Goal: Information Seeking & Learning: Check status

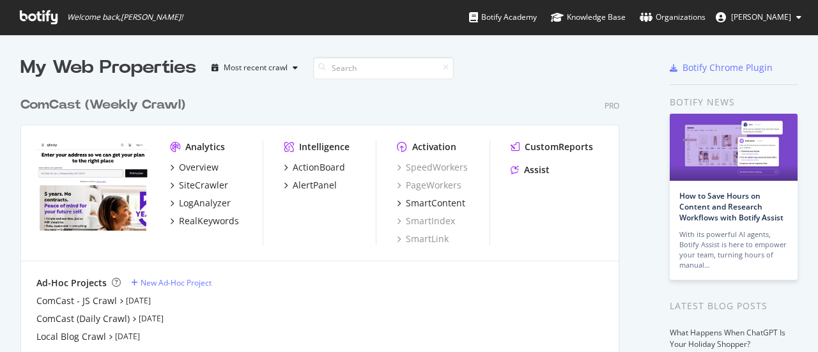
scroll to position [343, 798]
click at [203, 185] on div "SiteCrawler" at bounding box center [203, 185] width 49 height 13
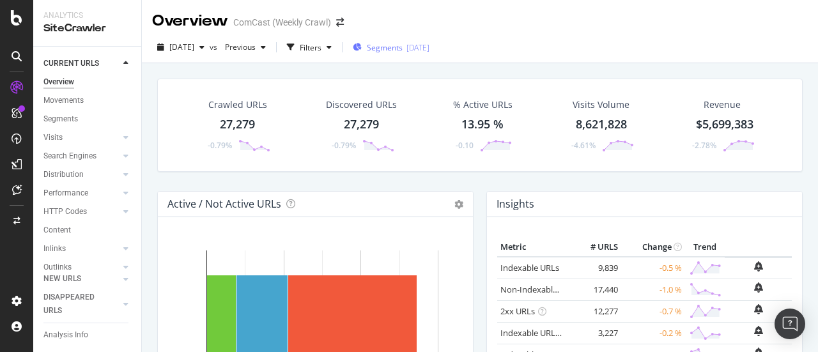
click at [403, 51] on span "Segments" at bounding box center [385, 47] width 36 height 11
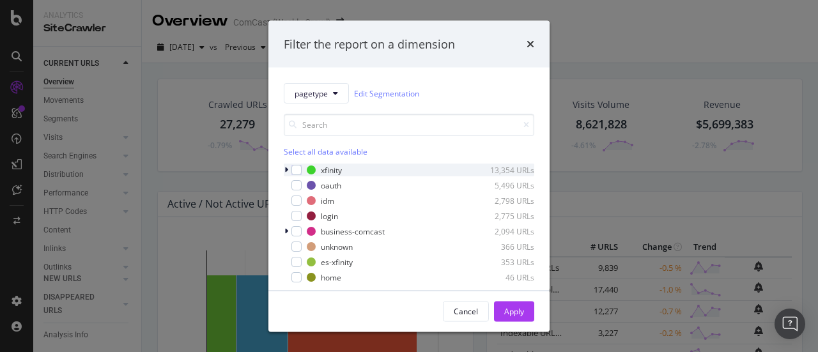
click at [286, 171] on icon "modal" at bounding box center [286, 170] width 4 height 8
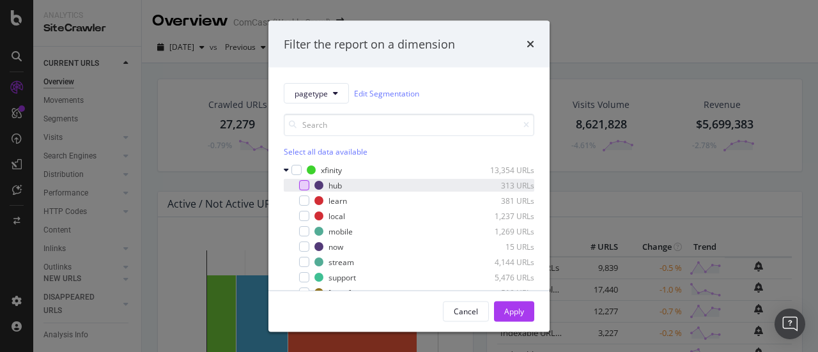
click at [302, 187] on div "modal" at bounding box center [304, 185] width 10 height 10
click at [527, 308] on button "Apply" at bounding box center [514, 311] width 40 height 20
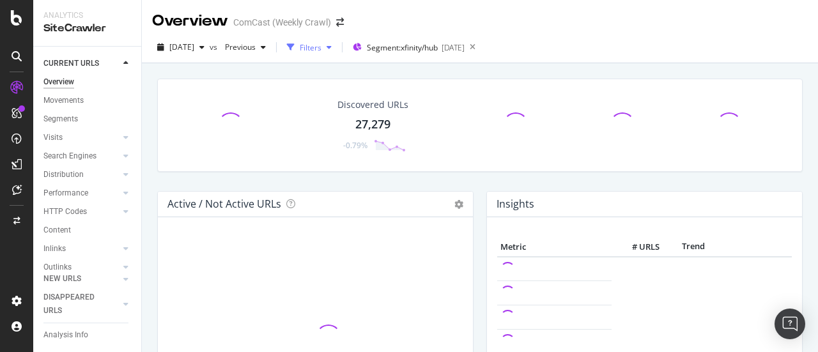
click at [322, 51] on div "Filters" at bounding box center [311, 47] width 22 height 11
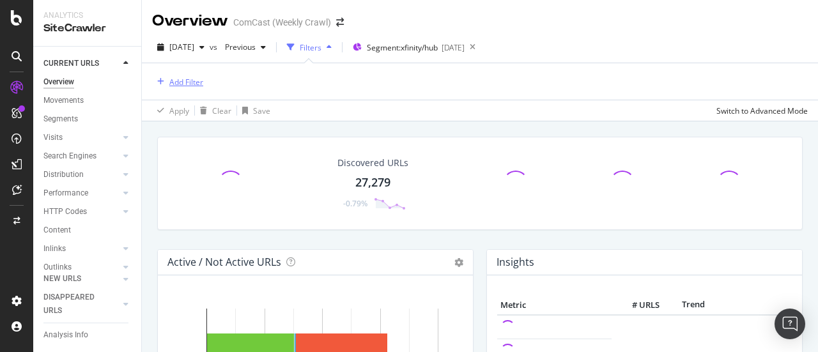
click at [192, 85] on div "Add Filter" at bounding box center [186, 82] width 34 height 11
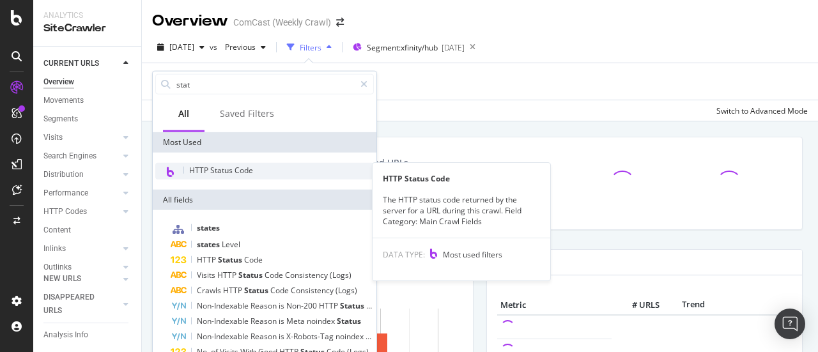
type input "stat"
click at [217, 168] on span "HTTP Status Code" at bounding box center [221, 170] width 64 height 11
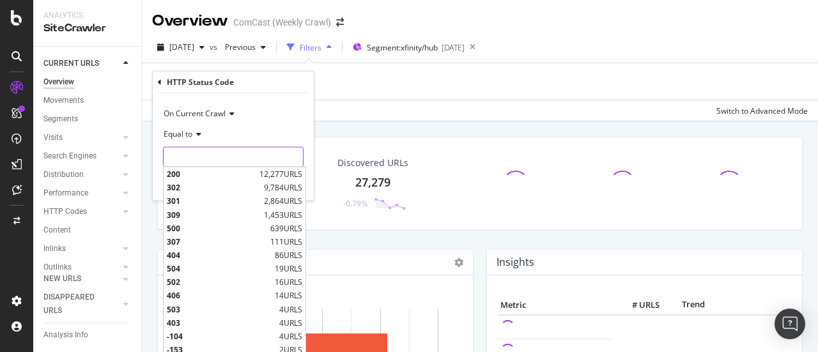
click at [210, 149] on input "number" at bounding box center [233, 157] width 141 height 20
click at [210, 172] on span "200" at bounding box center [211, 174] width 89 height 11
type input "200"
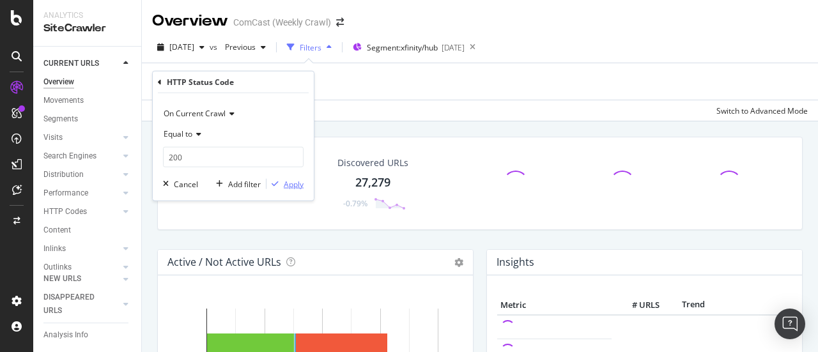
click at [294, 181] on div "Apply" at bounding box center [294, 183] width 20 height 11
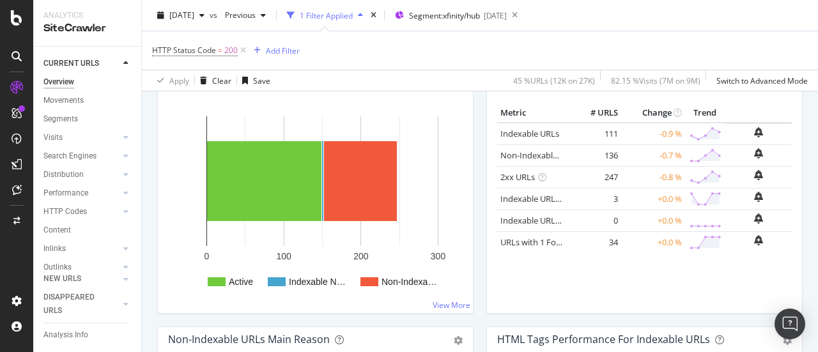
scroll to position [187, 0]
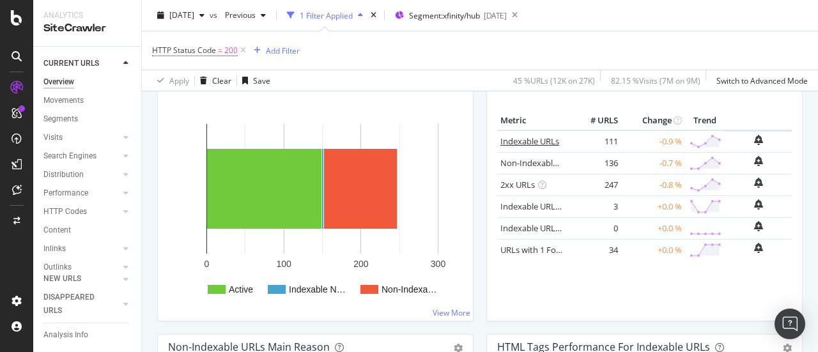
click at [522, 139] on link "Indexable URLs" at bounding box center [530, 142] width 59 height 12
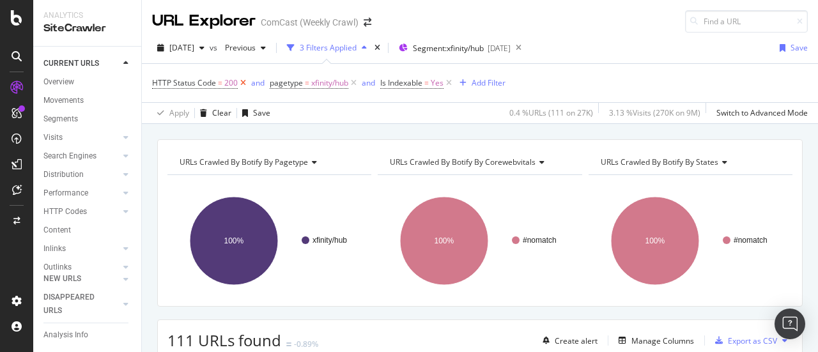
click at [244, 87] on icon at bounding box center [243, 83] width 11 height 13
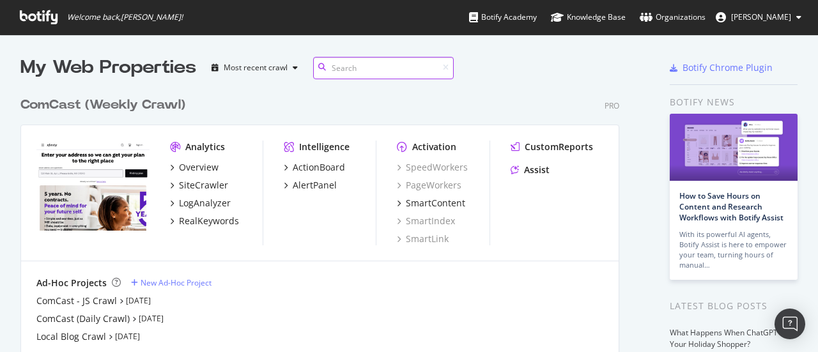
scroll to position [290, 599]
click at [198, 169] on div "Overview" at bounding box center [199, 167] width 40 height 13
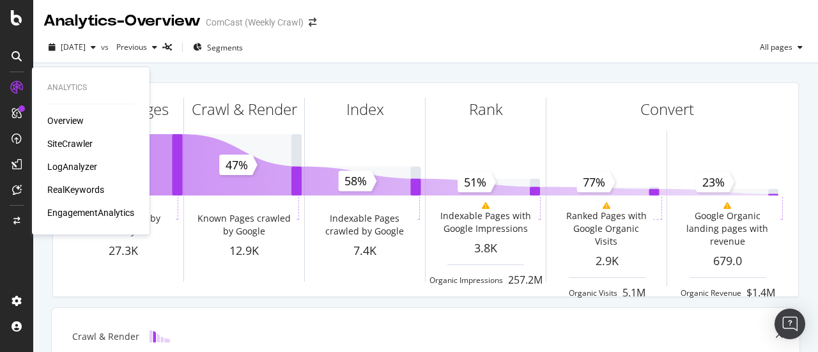
click at [74, 147] on div "SiteCrawler" at bounding box center [69, 143] width 45 height 13
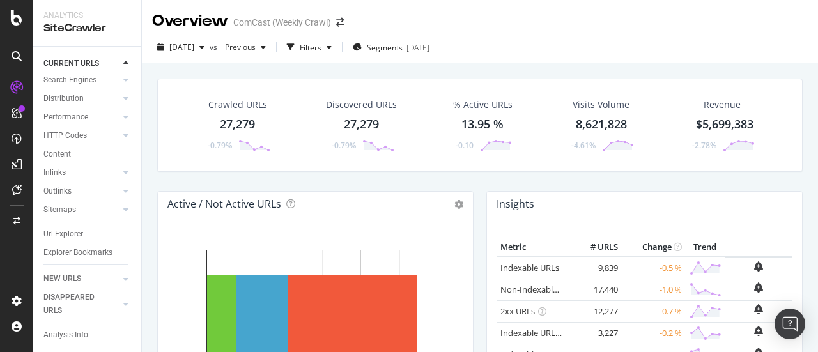
scroll to position [89, 0]
click at [66, 228] on div "Url Explorer" at bounding box center [63, 234] width 40 height 13
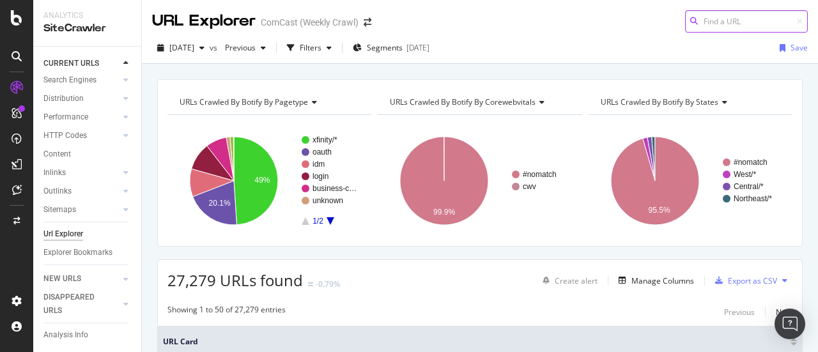
click at [708, 16] on input at bounding box center [746, 21] width 123 height 22
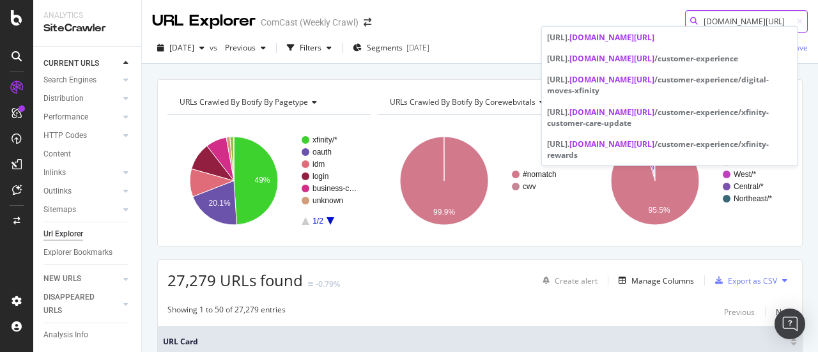
click at [696, 20] on input "xfinity.com/hub" at bounding box center [746, 21] width 123 height 22
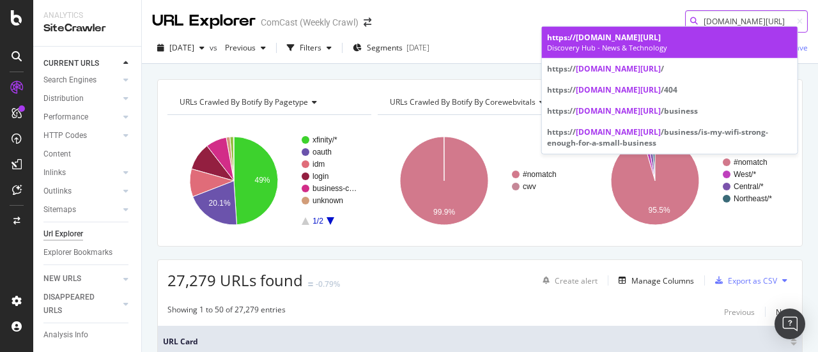
type input "www.xfinity.com/hub"
click at [593, 40] on span "www.xfinity.com/hub" at bounding box center [618, 37] width 85 height 11
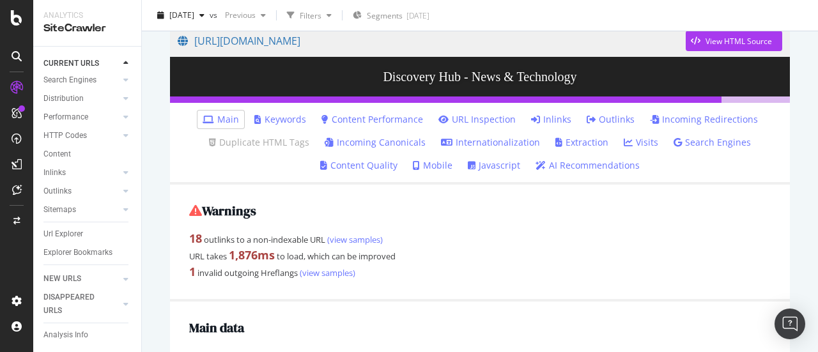
scroll to position [125, 0]
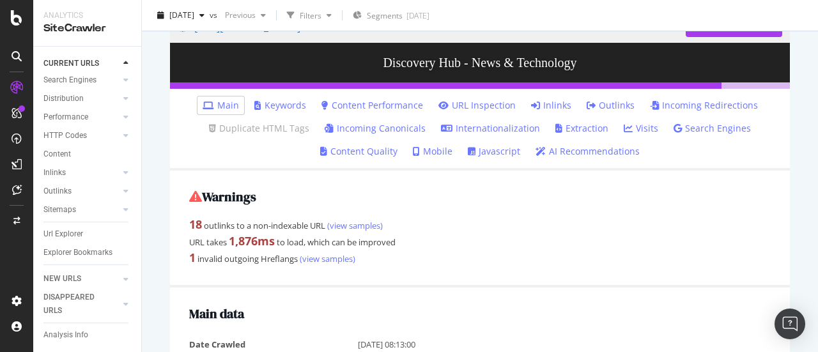
click at [689, 102] on link "Incoming Redirections" at bounding box center [704, 105] width 108 height 13
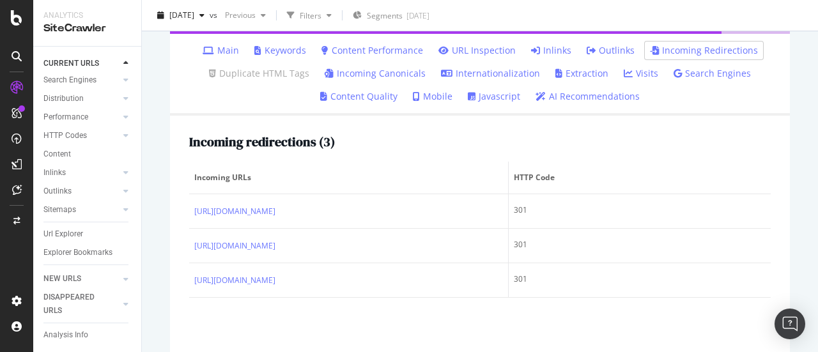
scroll to position [183, 0]
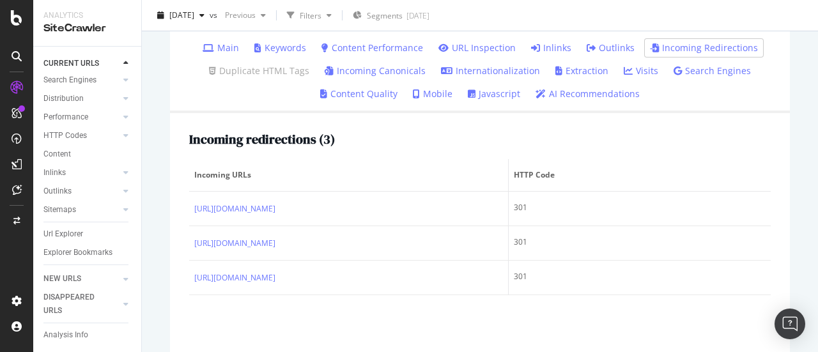
click at [394, 66] on link "Incoming Canonicals" at bounding box center [375, 71] width 101 height 13
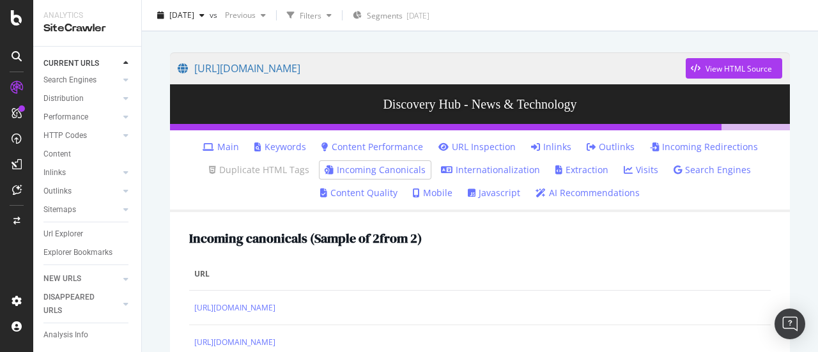
scroll to position [83, 0]
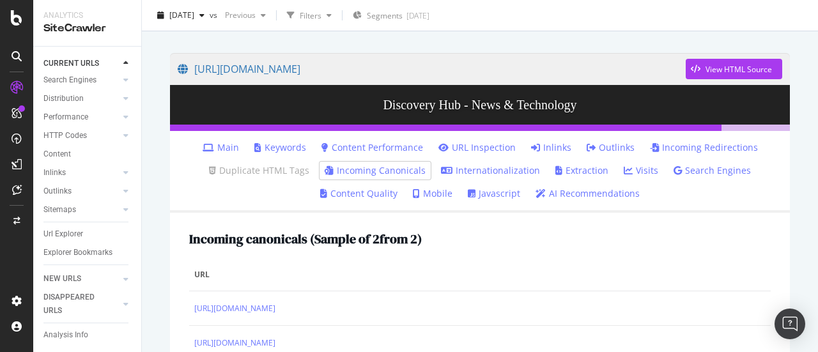
click at [700, 144] on link "Incoming Redirections" at bounding box center [704, 147] width 108 height 13
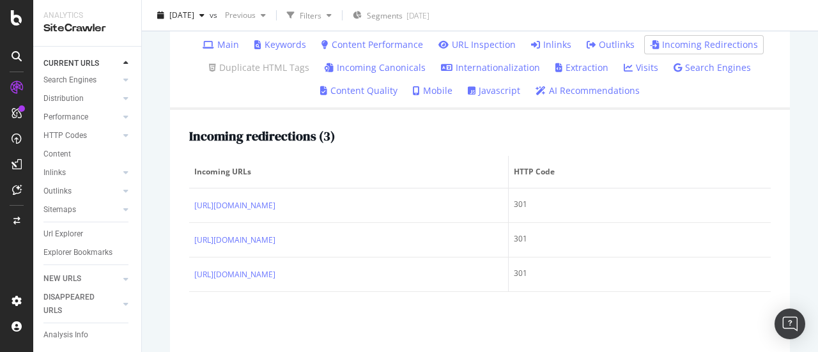
scroll to position [189, 0]
